Goal: Task Accomplishment & Management: Use online tool/utility

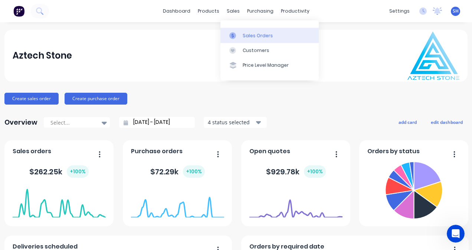
click at [263, 36] on div "Sales Orders" at bounding box center [258, 35] width 30 height 7
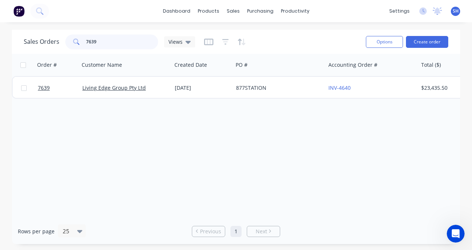
drag, startPoint x: 105, startPoint y: 45, endPoint x: 81, endPoint y: 45, distance: 24.1
click at [81, 45] on div "7639" at bounding box center [111, 42] width 93 height 15
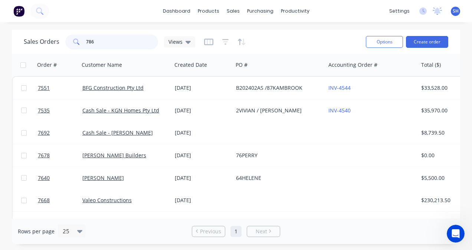
type input "7861"
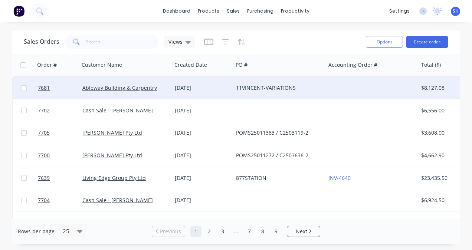
click at [316, 94] on div "11VINCENT-VARIATIONS" at bounding box center [279, 88] width 92 height 22
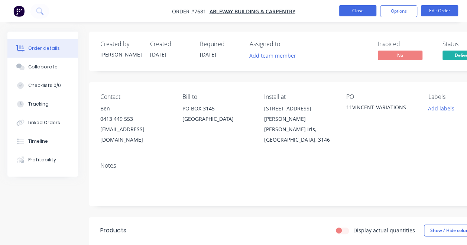
click at [362, 13] on button "Close" at bounding box center [357, 10] width 37 height 11
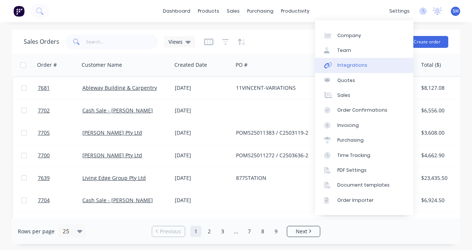
click at [367, 69] on link "Integrations" at bounding box center [364, 65] width 98 height 15
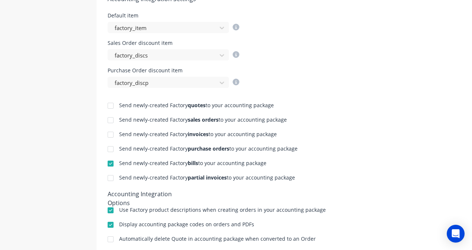
scroll to position [297, 0]
click at [111, 136] on div at bounding box center [110, 134] width 15 height 15
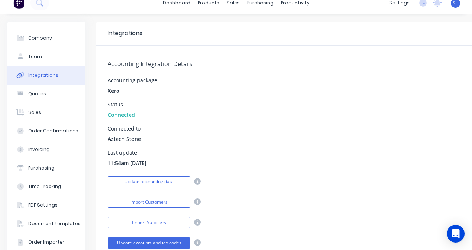
scroll to position [0, 0]
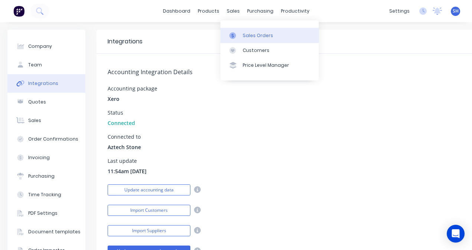
click at [259, 39] on link "Sales Orders" at bounding box center [270, 35] width 98 height 15
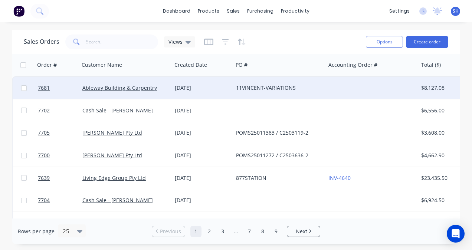
click at [231, 92] on div "[DATE]" at bounding box center [202, 88] width 61 height 22
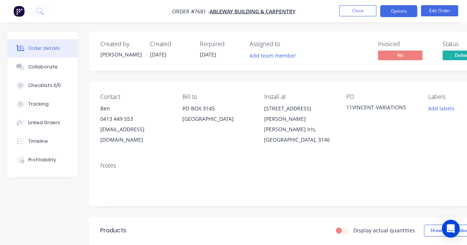
click at [400, 15] on button "Options" at bounding box center [398, 11] width 37 height 12
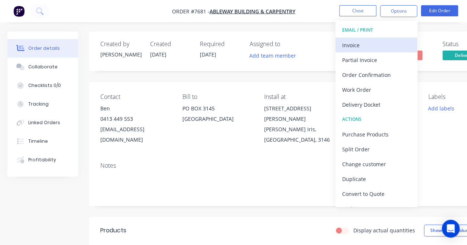
click at [389, 42] on div "Invoice" at bounding box center [376, 45] width 68 height 11
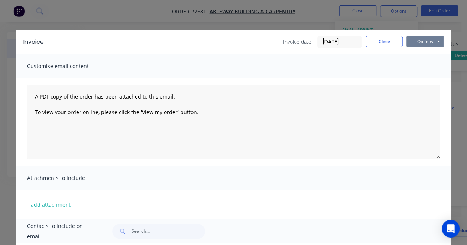
click at [425, 42] on button "Options" at bounding box center [424, 41] width 37 height 11
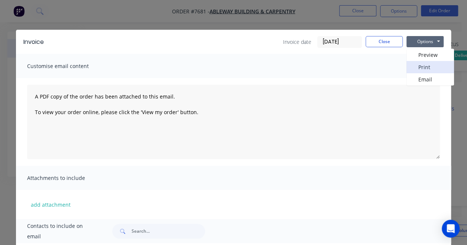
click at [422, 68] on button "Print" at bounding box center [430, 67] width 48 height 12
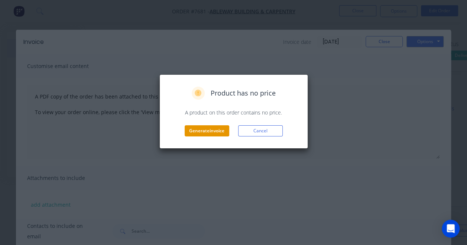
click at [189, 133] on button "Generate invoice" at bounding box center [207, 130] width 45 height 11
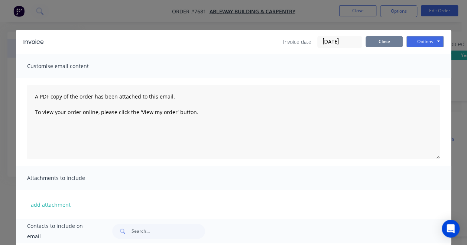
click at [391, 39] on button "Close" at bounding box center [383, 41] width 37 height 11
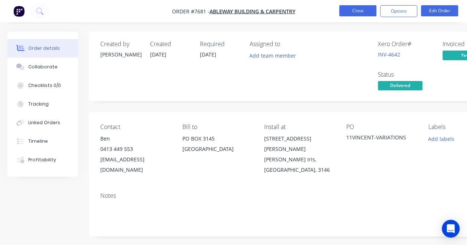
click at [354, 12] on button "Close" at bounding box center [357, 10] width 37 height 11
